Goal: Transaction & Acquisition: Register for event/course

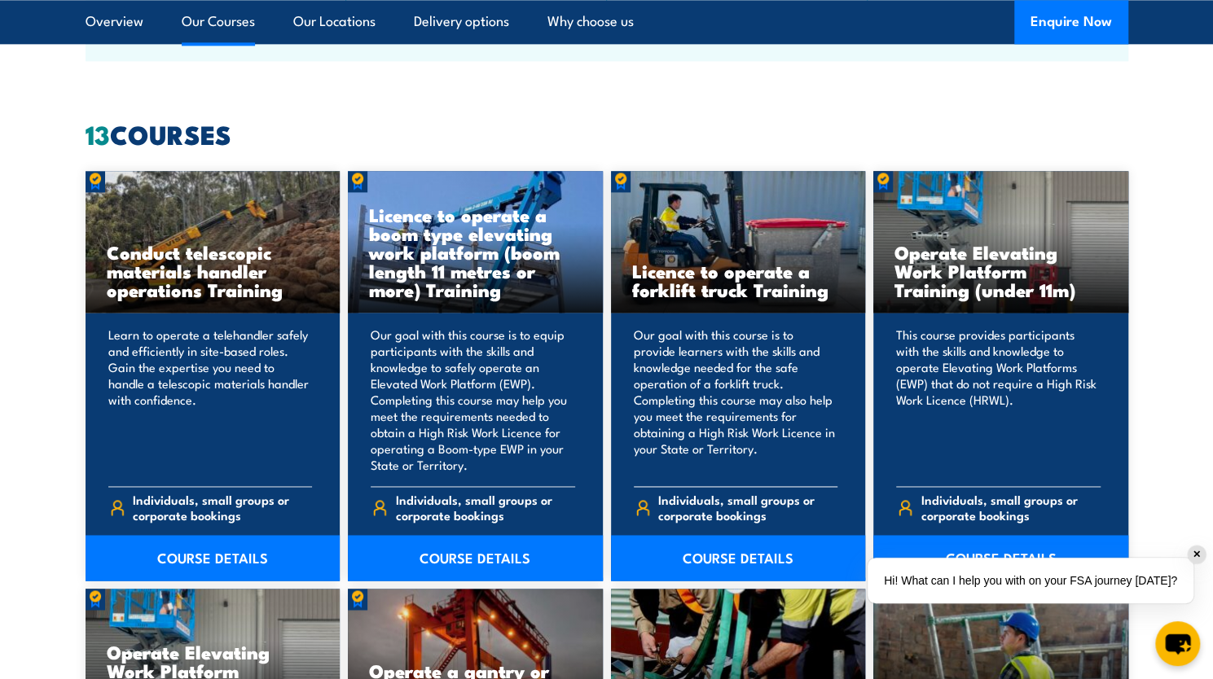
scroll to position [1222, 0]
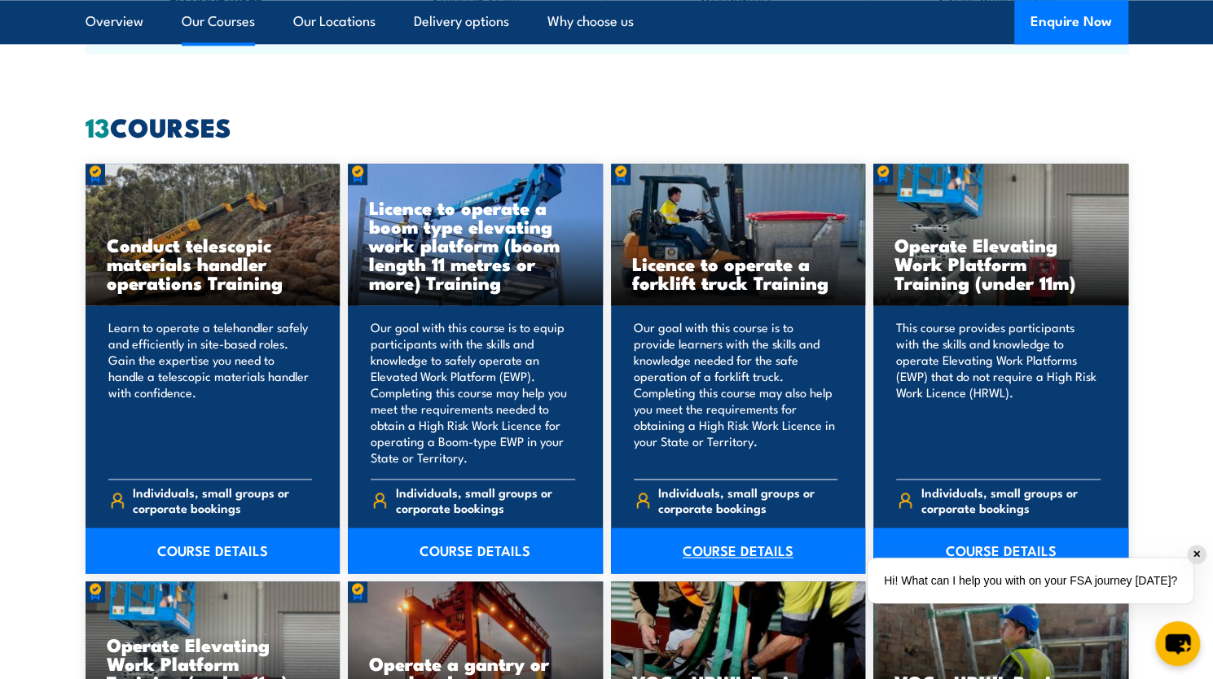
click at [715, 549] on link "COURSE DETAILS" at bounding box center [738, 551] width 255 height 46
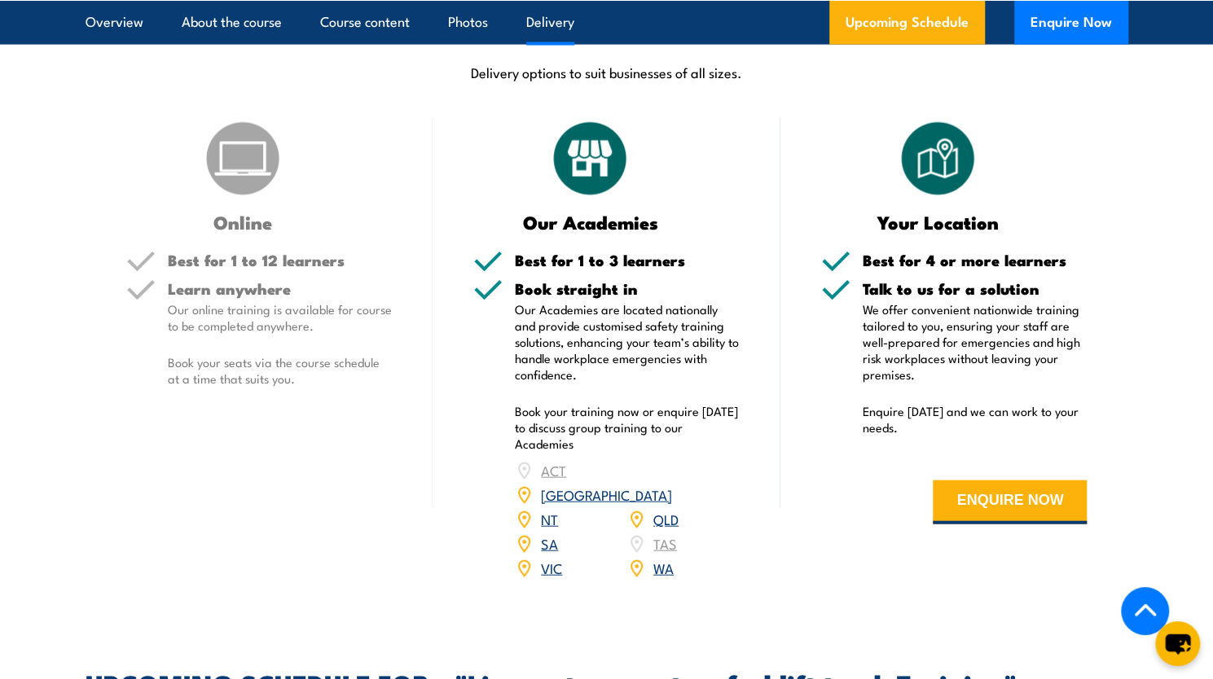
scroll to position [2118, 0]
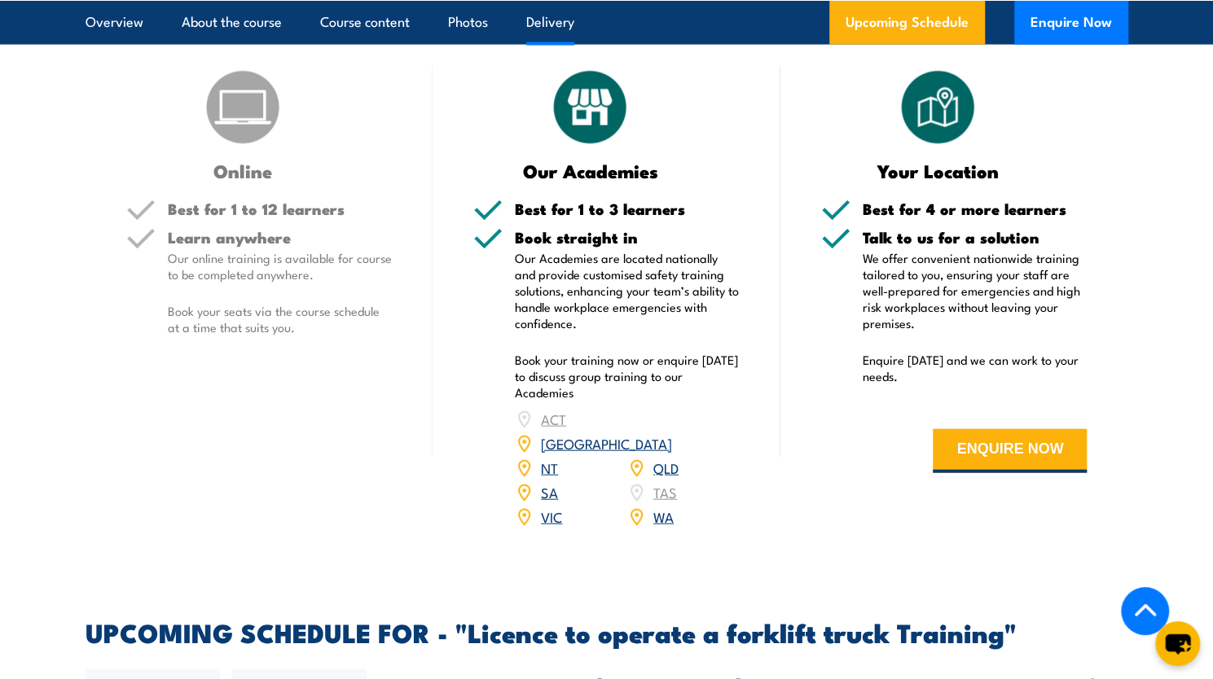
click at [549, 484] on link "SA" at bounding box center [549, 492] width 17 height 20
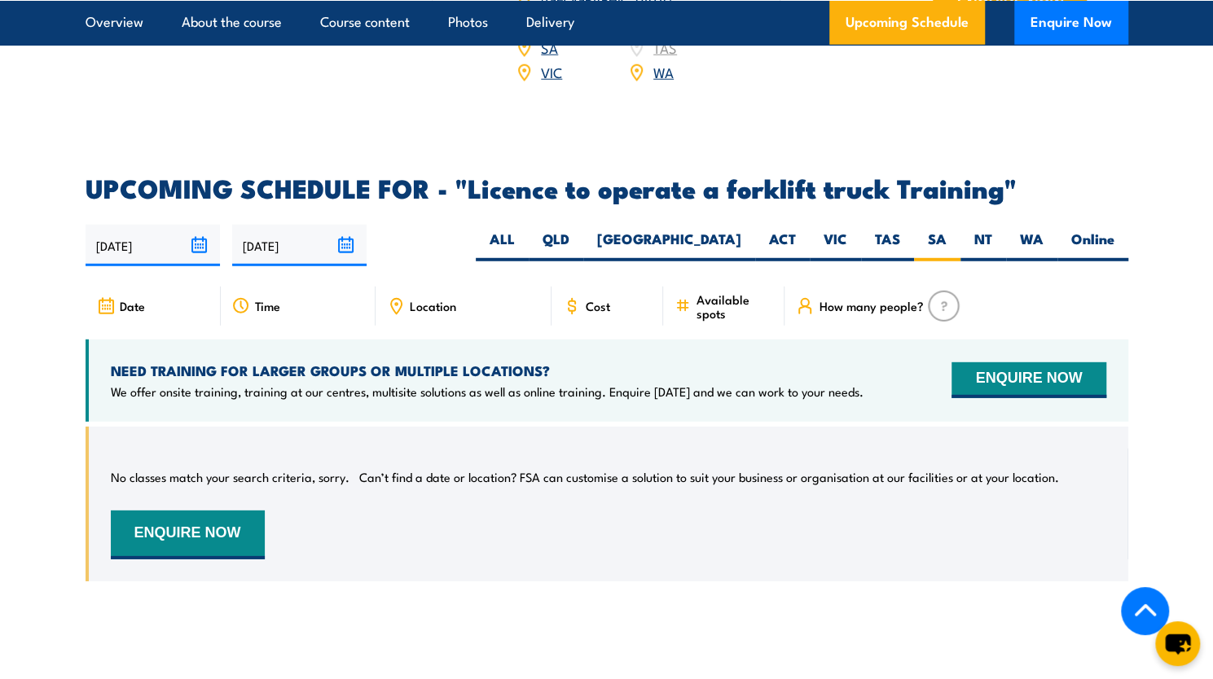
scroll to position [2318, 0]
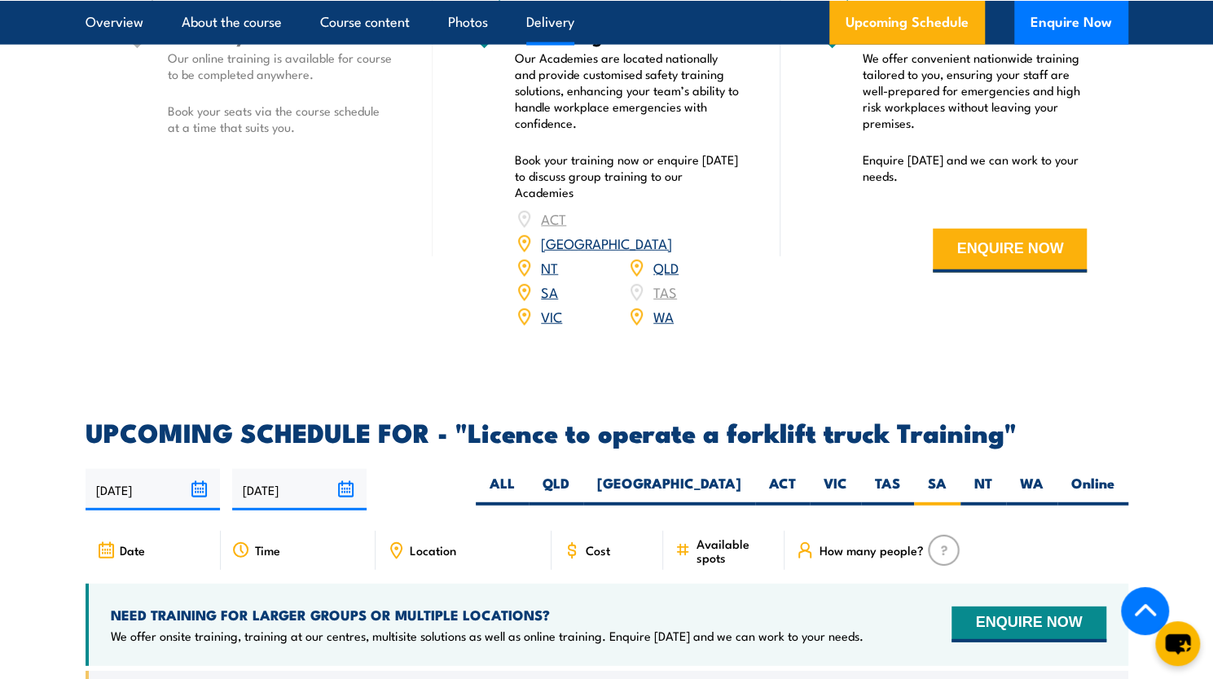
click at [546, 282] on link "SA" at bounding box center [549, 292] width 17 height 20
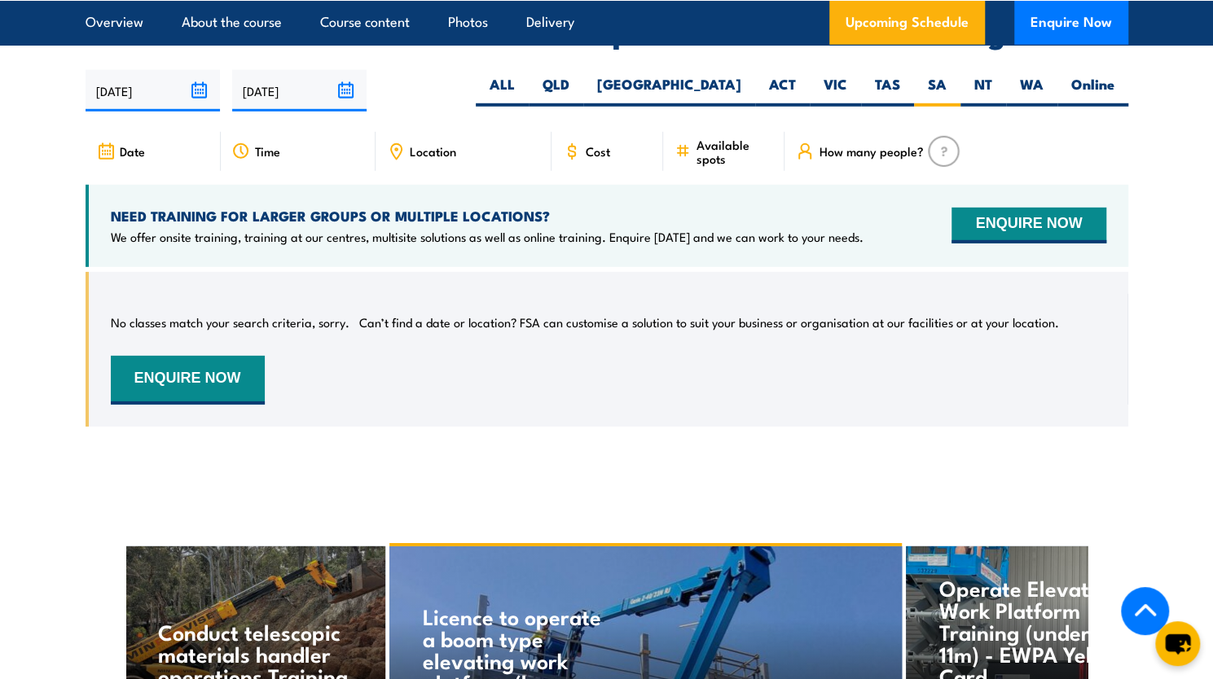
scroll to position [2725, 0]
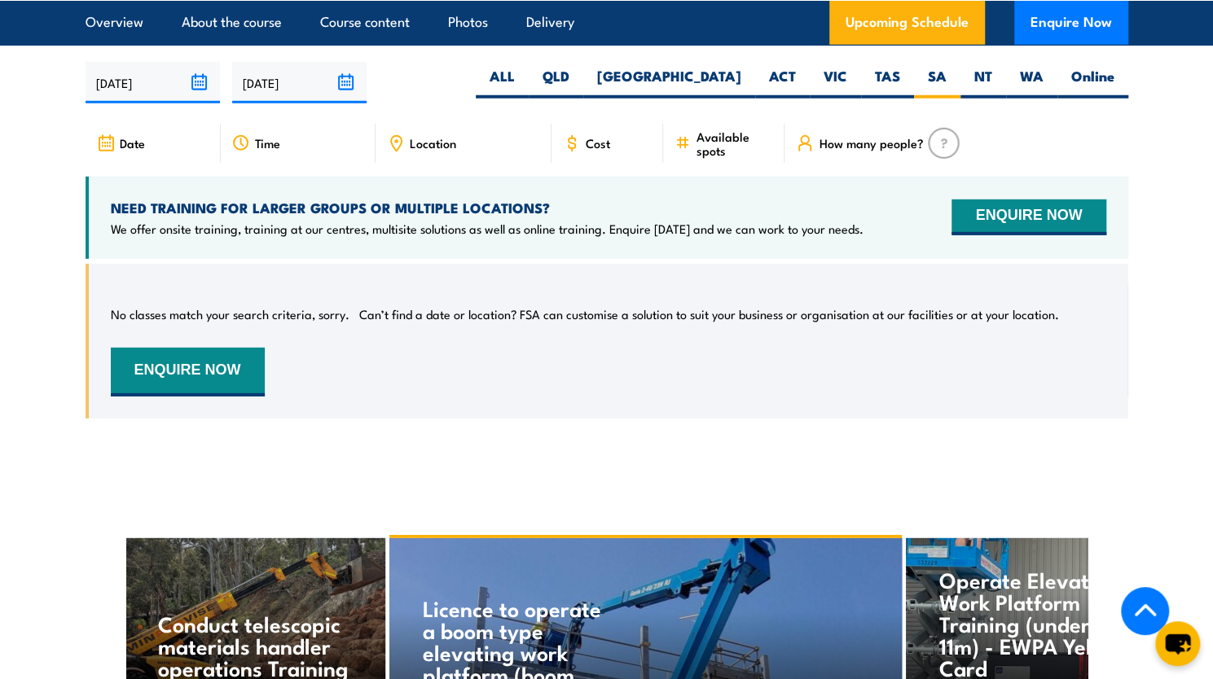
click at [813, 134] on icon at bounding box center [805, 143] width 18 height 18
click at [695, 124] on div "Available spots" at bounding box center [723, 143] width 121 height 39
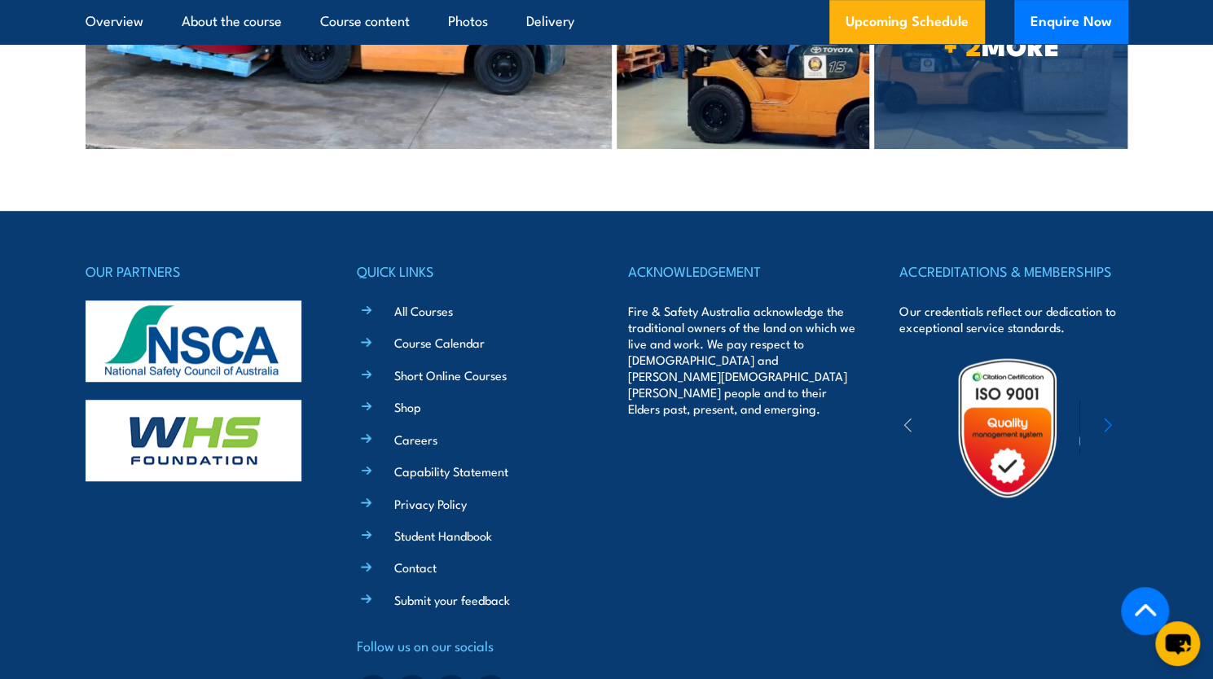
scroll to position [4012, 0]
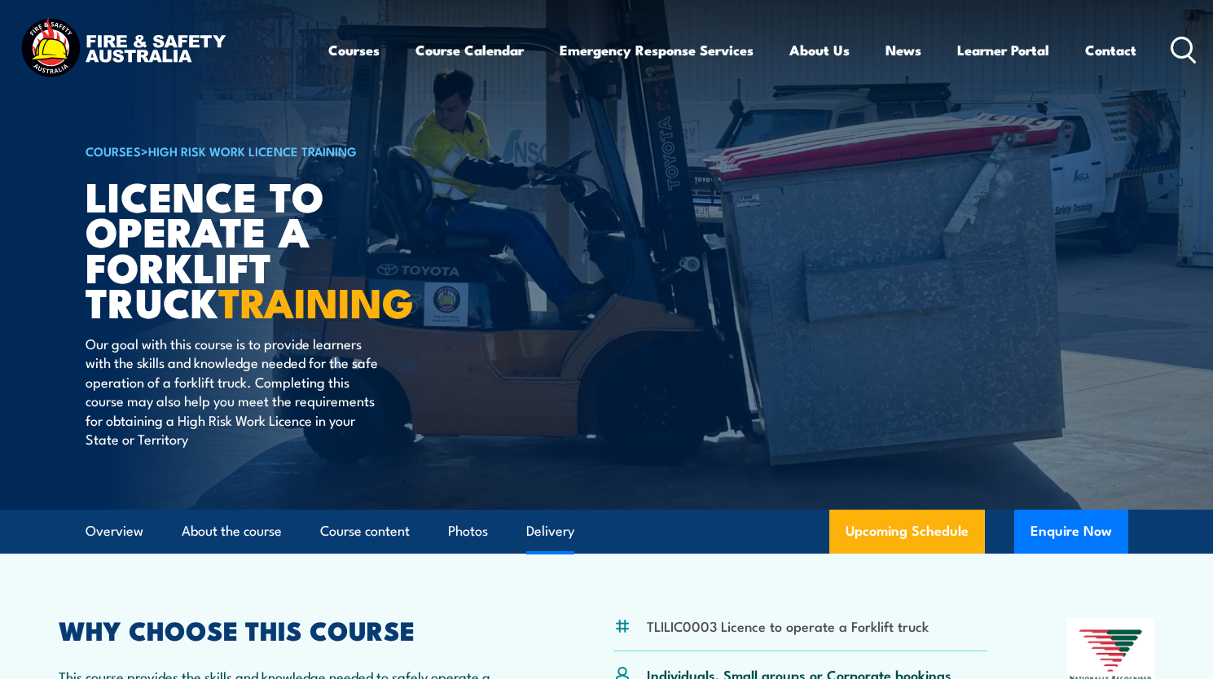
scroll to position [2127, 0]
